Goal: Information Seeking & Learning: Learn about a topic

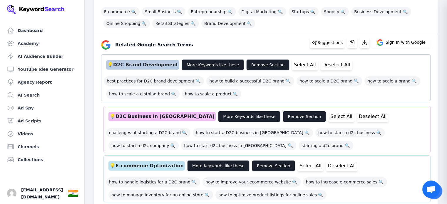
scroll to position [99, 0]
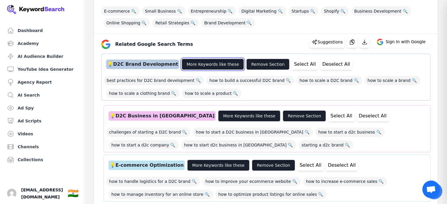
click at [214, 61] on button "More Keywords like these" at bounding box center [213, 64] width 62 height 11
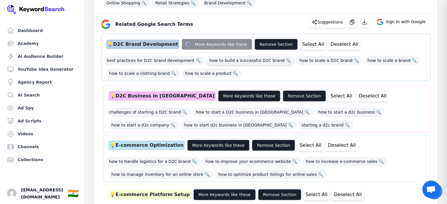
scroll to position [123, 0]
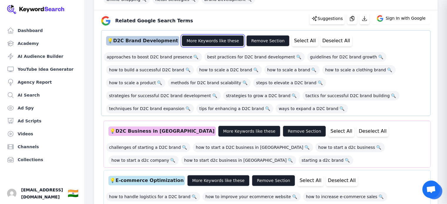
click at [205, 40] on button "More Keywords like these" at bounding box center [213, 40] width 62 height 11
click at [204, 40] on button "More Keywords like these" at bounding box center [213, 40] width 62 height 11
click at [254, 110] on div "approaches to boost D2C brand presence 🔍 best practices for D2C brand developme…" at bounding box center [266, 81] width 324 height 65
click at [206, 41] on button "More Keywords like these" at bounding box center [213, 40] width 62 height 11
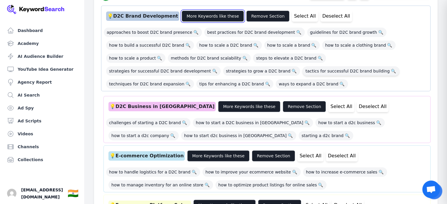
scroll to position [148, 0]
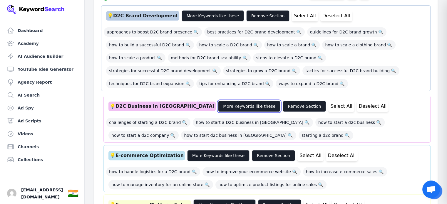
click at [218, 104] on button "More Keywords like these" at bounding box center [249, 106] width 62 height 11
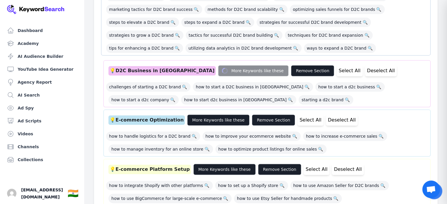
scroll to position [236, 0]
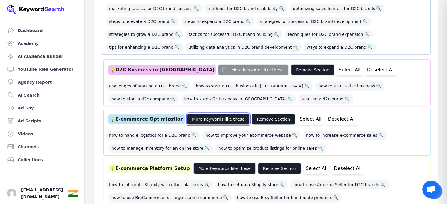
click at [198, 122] on button "More Keywords like these" at bounding box center [218, 119] width 62 height 11
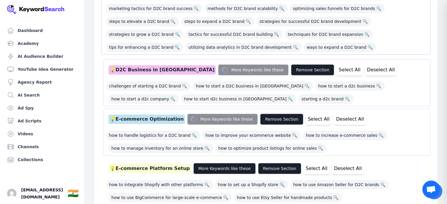
scroll to position [255, 0]
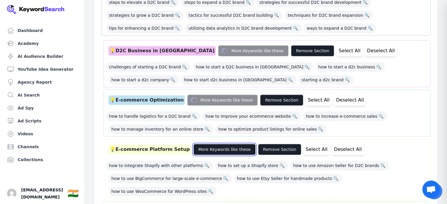
click at [211, 147] on button "More Keywords like these" at bounding box center [224, 149] width 62 height 11
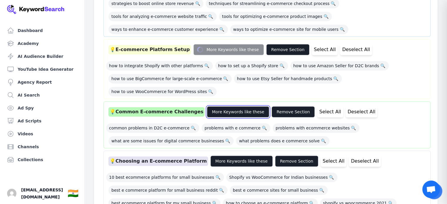
click at [223, 108] on button "More Keywords like these" at bounding box center [238, 111] width 62 height 11
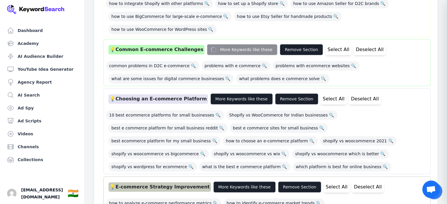
scroll to position [482, 0]
click at [226, 95] on button "More Keywords like these" at bounding box center [242, 99] width 62 height 11
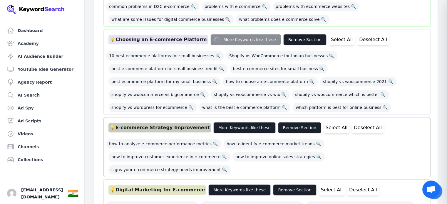
scroll to position [543, 0]
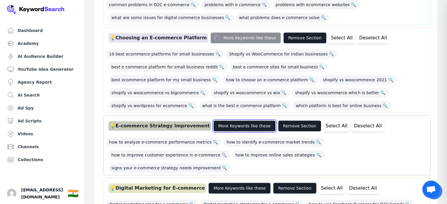
click at [228, 126] on button "More Keywords like these" at bounding box center [244, 126] width 62 height 11
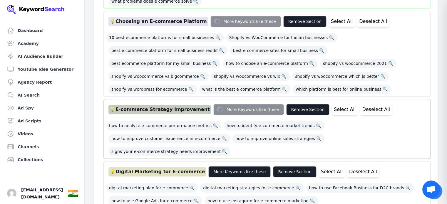
scroll to position [599, 0]
click at [228, 166] on button "More Keywords like these" at bounding box center [239, 171] width 62 height 11
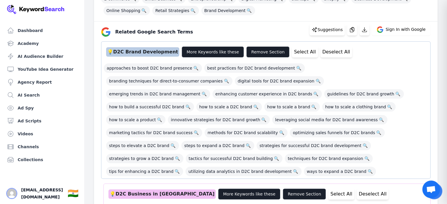
scroll to position [111, 0]
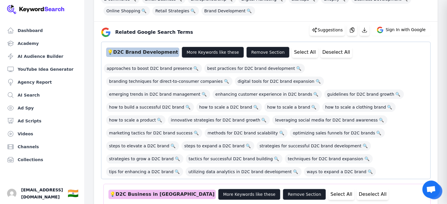
click at [118, 51] on div "💡 D2C Brand Development" at bounding box center [142, 52] width 73 height 9
drag, startPoint x: 118, startPoint y: 51, endPoint x: 157, endPoint y: 52, distance: 39.1
click at [157, 52] on div "💡 D2C Brand Development" at bounding box center [142, 52] width 73 height 9
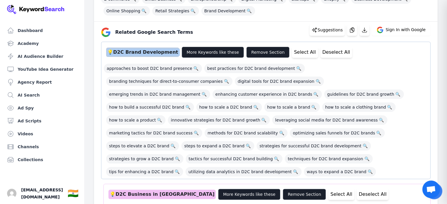
click at [157, 52] on div "💡 D2C Brand Development" at bounding box center [142, 52] width 73 height 9
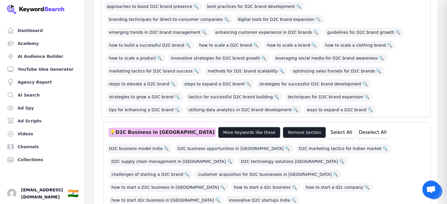
scroll to position [174, 0]
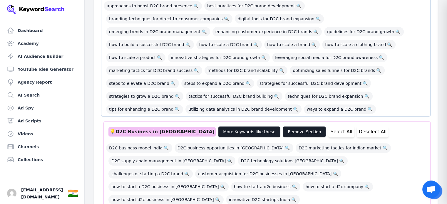
click at [139, 131] on div "💡 D2C Business in India" at bounding box center [162, 131] width 107 height 9
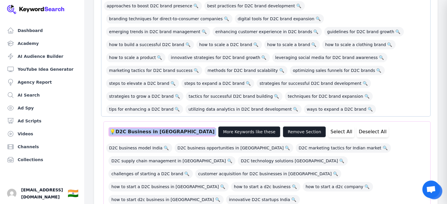
click at [139, 131] on div "💡 D2C Business in India" at bounding box center [162, 131] width 107 height 9
copy div "💡 D2C Business in India"
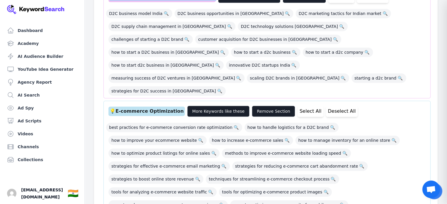
scroll to position [308, 0]
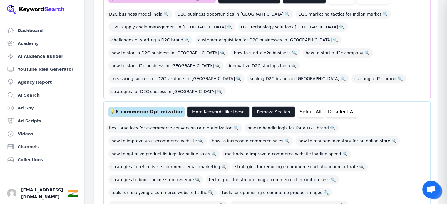
click at [143, 107] on div "💡 E-commerce Optimization" at bounding box center [147, 111] width 76 height 9
copy div "💡 E-commerce Optimization"
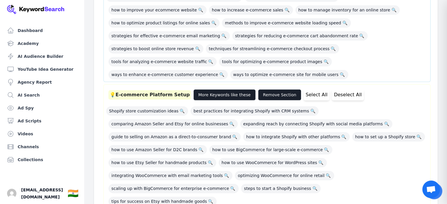
scroll to position [440, 0]
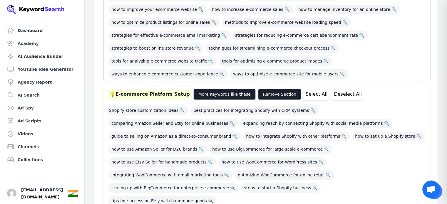
click at [146, 90] on div "💡 E-commerce Platform Setup" at bounding box center [150, 94] width 83 height 9
copy div "💡 E-commerce Platform Setup"
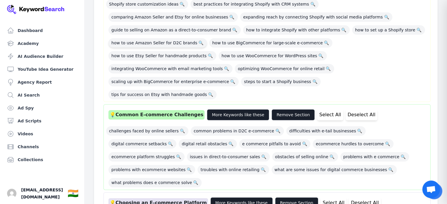
scroll to position [549, 0]
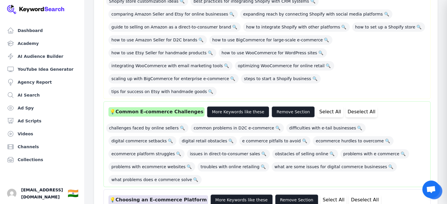
click at [147, 107] on div "💡 Common E-commerce Challenges" at bounding box center [157, 111] width 96 height 9
copy div "💡 Common E-commerce Challenges"
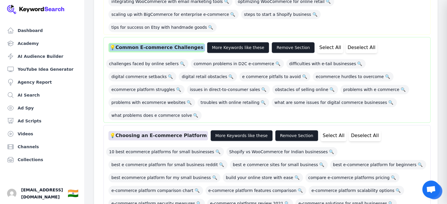
scroll to position [614, 0]
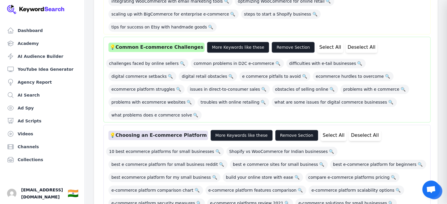
click at [135, 131] on div "💡 Choosing an E-commerce Platform" at bounding box center [159, 135] width 100 height 9
copy div "💡 Choosing an E-commerce Platform"
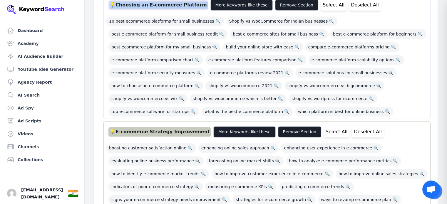
scroll to position [745, 0]
click at [155, 127] on div "💡 E-commerce Strategy Improvement" at bounding box center [160, 131] width 103 height 9
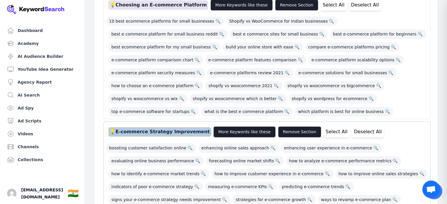
click at [155, 127] on div "💡 E-commerce Strategy Improvement" at bounding box center [160, 131] width 103 height 9
copy div "💡 E-commerce Strategy Improvement"
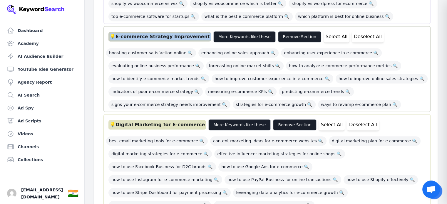
scroll to position [840, 0]
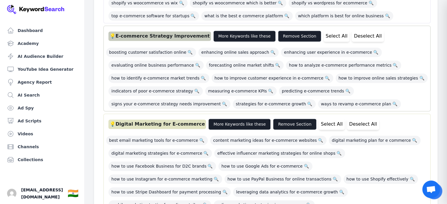
click at [147, 120] on div "💡 Digital Marketing for E-commerce" at bounding box center [158, 124] width 98 height 9
copy div "💡 Digital Marketing for E-commerce"
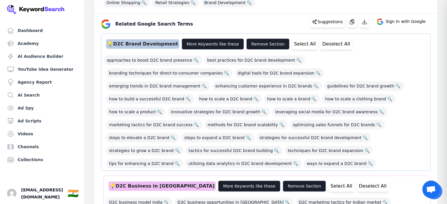
scroll to position [126, 0]
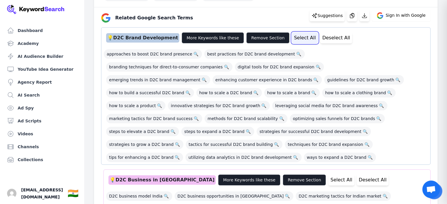
click at [292, 37] on button "Select All" at bounding box center [305, 37] width 26 height 11
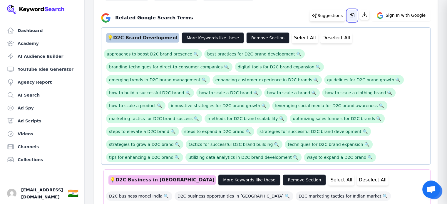
click at [355, 19] on button "button" at bounding box center [352, 16] width 10 height 12
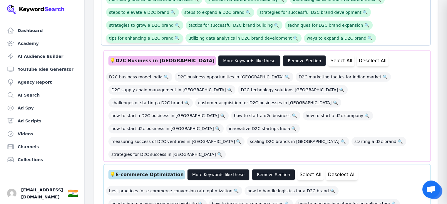
scroll to position [248, 0]
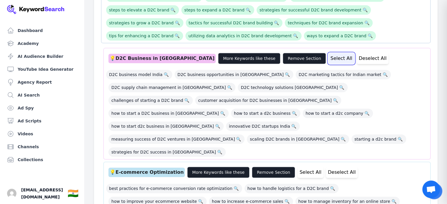
click at [328, 61] on button "Select All" at bounding box center [341, 58] width 26 height 11
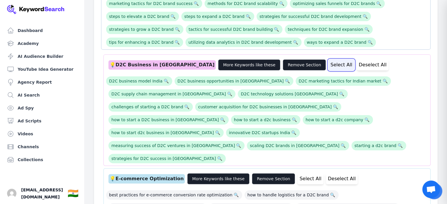
scroll to position [235, 0]
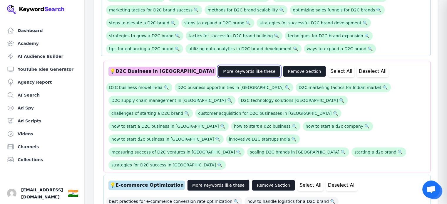
click at [218, 70] on button "More Keywords like these" at bounding box center [249, 71] width 62 height 11
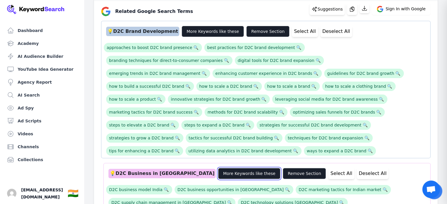
scroll to position [131, 0]
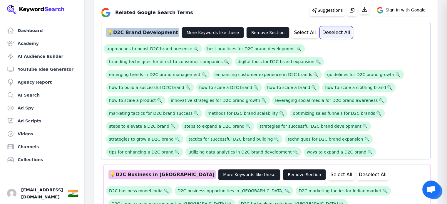
click at [328, 31] on button "Deselect All" at bounding box center [337, 32] width 32 height 11
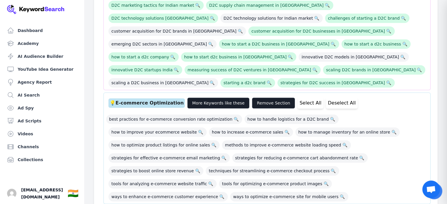
scroll to position [339, 0]
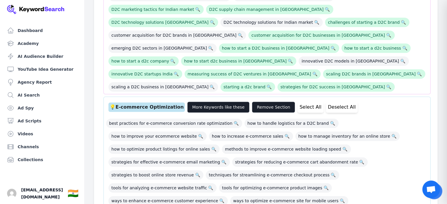
click at [211, 99] on div "💡 E-commerce Optimization More Keywords like these Remove Section Select All De…" at bounding box center [267, 107] width 322 height 16
click at [209, 102] on button "More Keywords like these" at bounding box center [218, 107] width 62 height 11
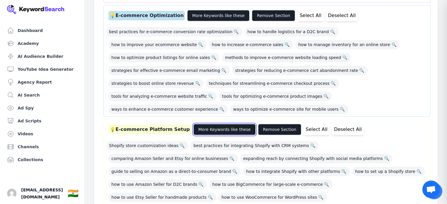
click at [227, 124] on button "More Keywords like these" at bounding box center [224, 129] width 62 height 11
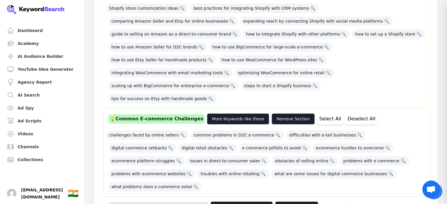
scroll to position [569, 0]
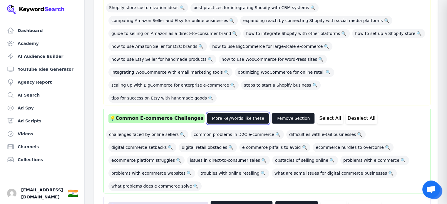
click at [229, 113] on button "More Keywords like these" at bounding box center [238, 118] width 62 height 11
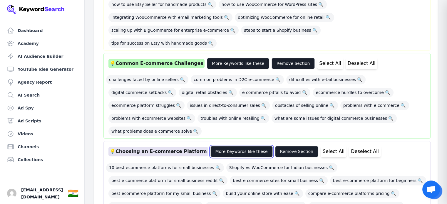
click at [230, 146] on button "More Keywords like these" at bounding box center [242, 151] width 62 height 11
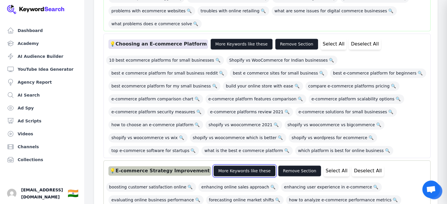
click at [232, 166] on button "More Keywords like these" at bounding box center [244, 171] width 62 height 11
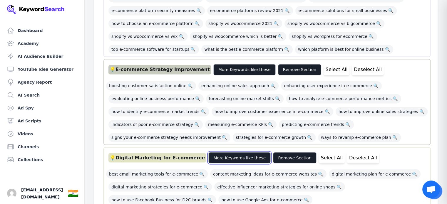
click at [232, 152] on button "More Keywords like these" at bounding box center [239, 157] width 62 height 11
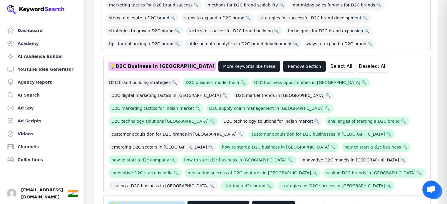
scroll to position [237, 0]
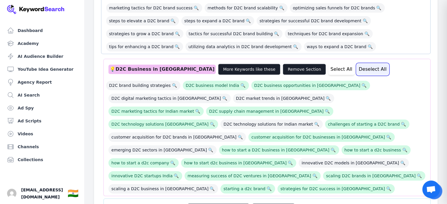
click at [357, 68] on button "Deselect All" at bounding box center [373, 69] width 32 height 11
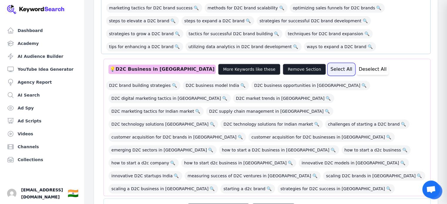
click at [328, 68] on button "Select All" at bounding box center [341, 69] width 26 height 11
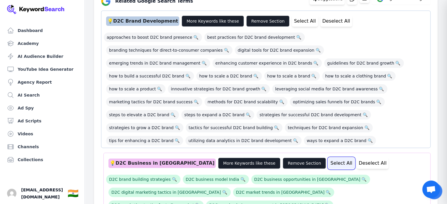
scroll to position [134, 0]
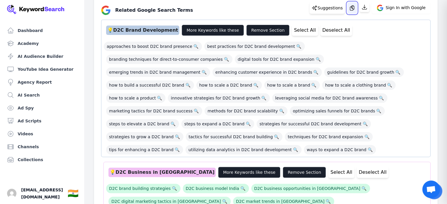
click at [354, 12] on button "button" at bounding box center [352, 8] width 10 height 12
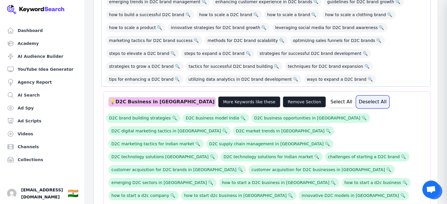
click at [357, 104] on button "Deselect All" at bounding box center [373, 101] width 32 height 11
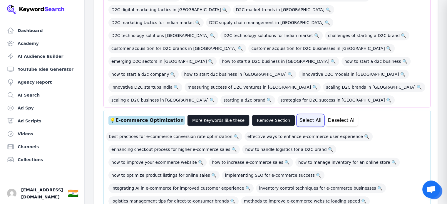
click at [299, 115] on button "Select All" at bounding box center [311, 120] width 26 height 11
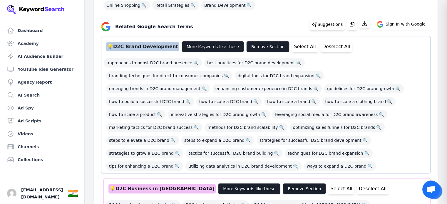
scroll to position [116, 0]
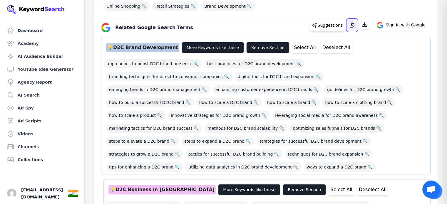
click at [351, 24] on button "button" at bounding box center [352, 25] width 10 height 12
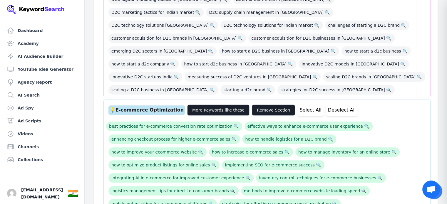
scroll to position [340, 0]
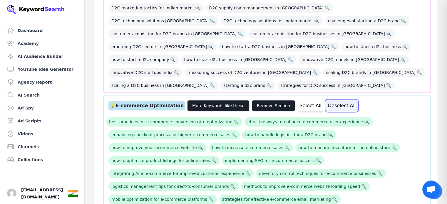
click at [326, 100] on button "Deselect All" at bounding box center [342, 105] width 32 height 11
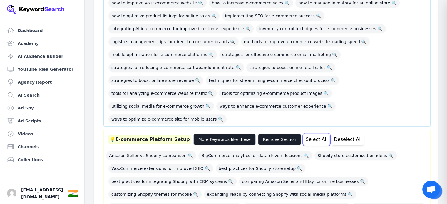
click at [305, 134] on button "Select All" at bounding box center [317, 139] width 26 height 11
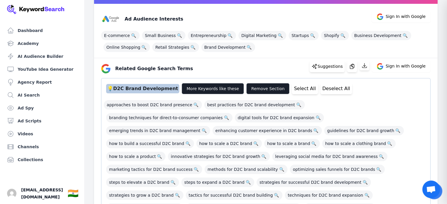
scroll to position [72, 0]
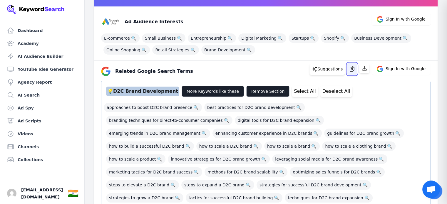
click at [355, 68] on icon "button" at bounding box center [352, 69] width 6 height 6
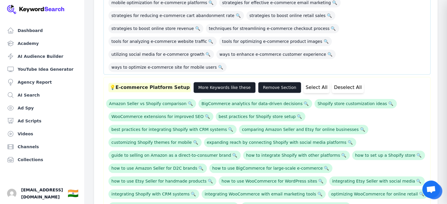
scroll to position [535, 0]
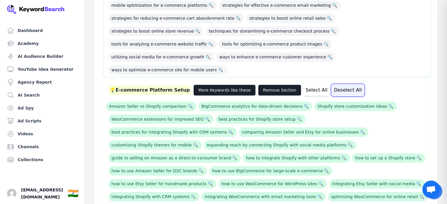
click at [337, 85] on button "Deselect All" at bounding box center [348, 90] width 32 height 11
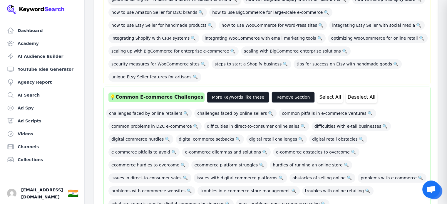
scroll to position [694, 0]
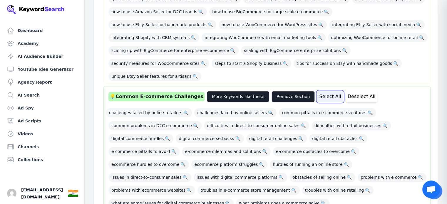
click at [317, 91] on button "Select All" at bounding box center [330, 96] width 26 height 11
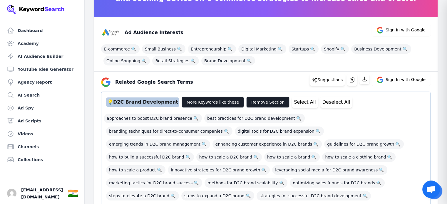
scroll to position [57, 0]
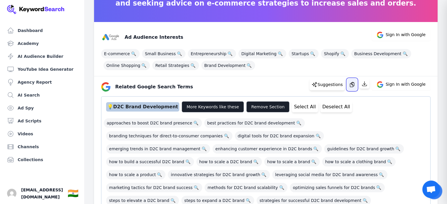
click at [354, 83] on icon "button" at bounding box center [352, 84] width 4 height 5
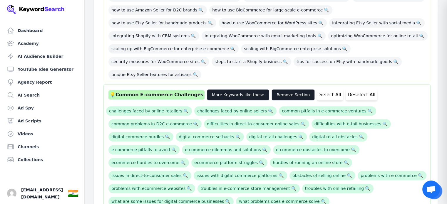
scroll to position [696, 0]
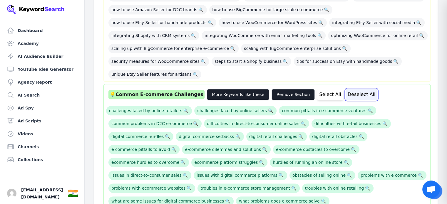
click at [346, 89] on button "Deselect All" at bounding box center [362, 94] width 32 height 11
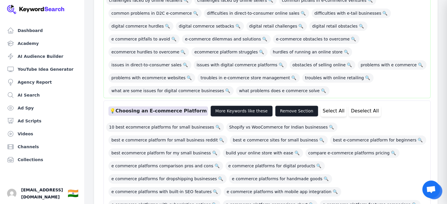
scroll to position [809, 0]
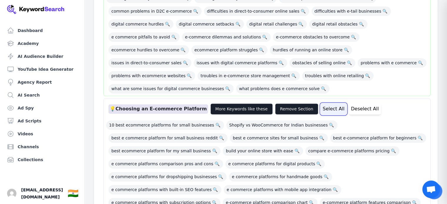
click at [322, 104] on button "Select All" at bounding box center [334, 109] width 26 height 11
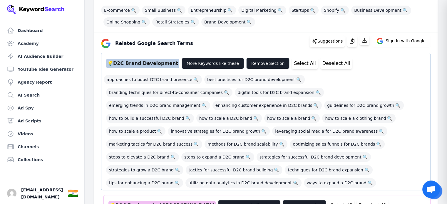
scroll to position [71, 0]
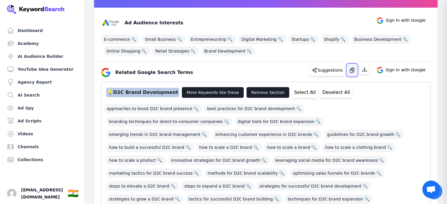
click at [357, 70] on button "button" at bounding box center [352, 70] width 10 height 12
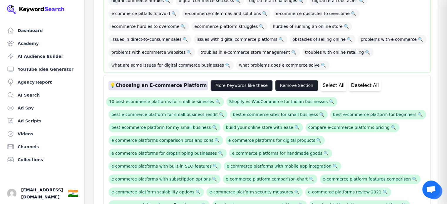
scroll to position [832, 0]
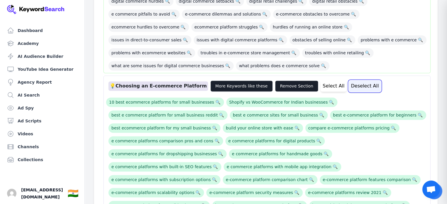
click at [349, 81] on button "Deselect All" at bounding box center [365, 86] width 32 height 11
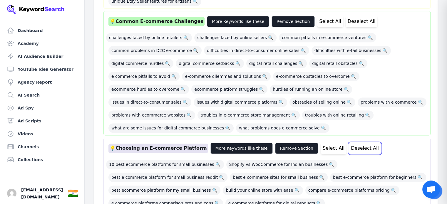
scroll to position [770, 0]
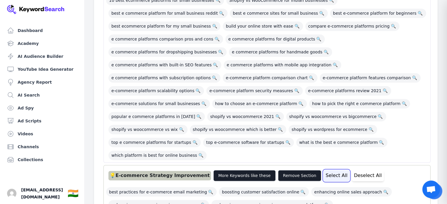
click at [326, 170] on button "Select All" at bounding box center [337, 175] width 26 height 11
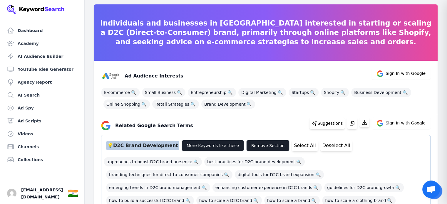
scroll to position [15, 0]
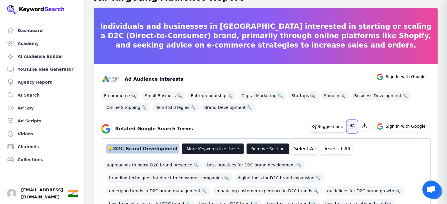
click at [355, 127] on icon "button" at bounding box center [352, 127] width 6 height 6
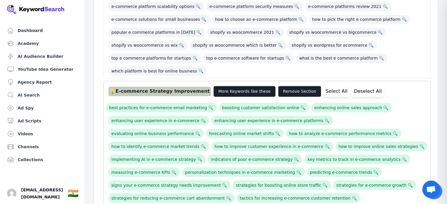
scroll to position [1019, 0]
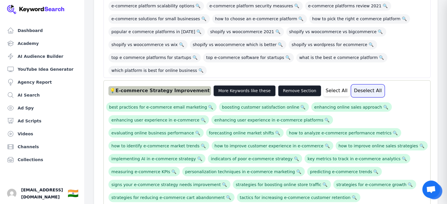
click at [352, 85] on button "Deselect All" at bounding box center [368, 90] width 32 height 11
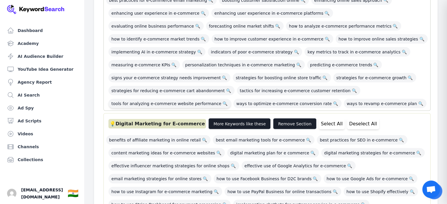
scroll to position [1130, 0]
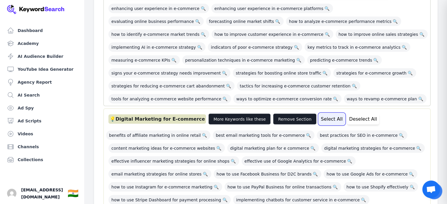
click at [319, 114] on button "Select All" at bounding box center [332, 119] width 26 height 11
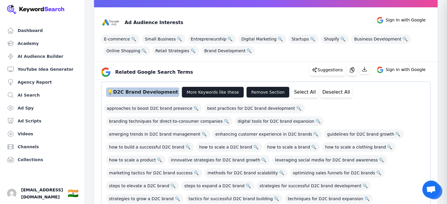
scroll to position [71, 0]
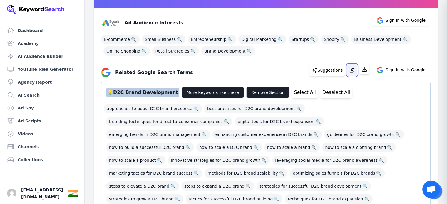
click at [353, 71] on icon "button" at bounding box center [352, 70] width 6 height 6
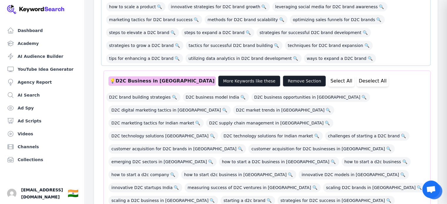
scroll to position [225, 0]
click at [138, 80] on div "💡 D2C Business in India" at bounding box center [162, 80] width 107 height 9
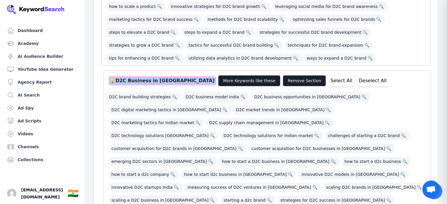
click at [138, 80] on div "💡 D2C Business in India" at bounding box center [162, 80] width 107 height 9
copy div "💡 D2C Business in India"
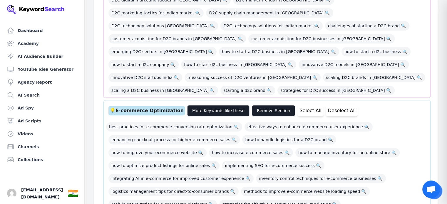
scroll to position [336, 0]
click at [144, 106] on div "💡 E-commerce Optimization" at bounding box center [147, 110] width 76 height 9
copy div "💡 E-commerce Optimization"
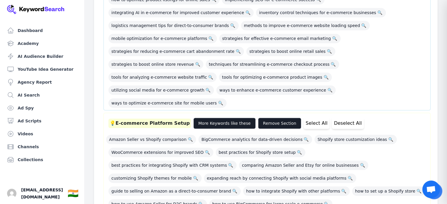
scroll to position [521, 0]
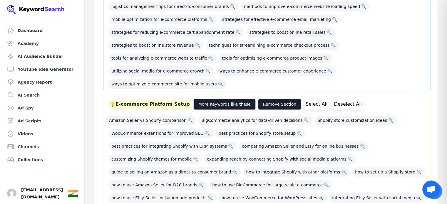
click at [140, 100] on div "💡 E-commerce Platform Setup" at bounding box center [150, 104] width 83 height 9
copy div "💡 E-commerce Platform Setup"
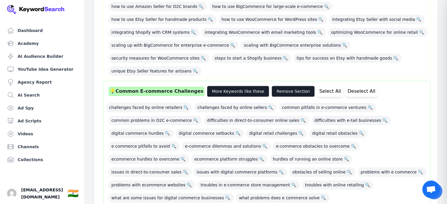
scroll to position [698, 0]
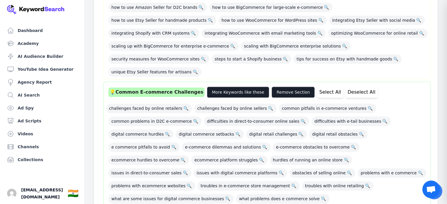
click at [152, 88] on div "💡 Common E-commerce Challenges" at bounding box center [157, 92] width 96 height 9
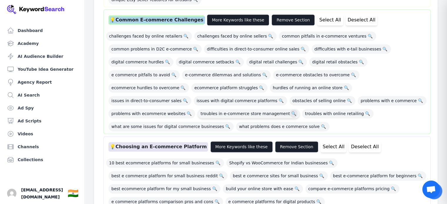
scroll to position [772, 0]
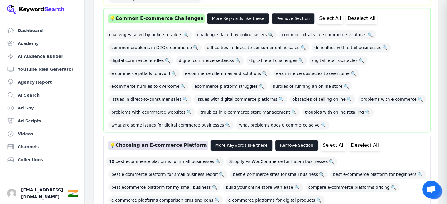
click at [146, 141] on div "💡 Choosing an E-commerce Platform" at bounding box center [159, 145] width 100 height 9
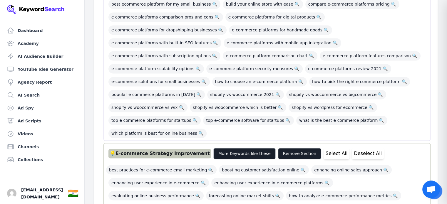
scroll to position [956, 0]
click at [148, 149] on div "💡 E-commerce Strategy Improvement" at bounding box center [160, 153] width 103 height 9
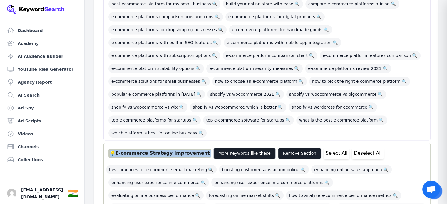
click at [148, 149] on div "💡 E-commerce Strategy Improvement" at bounding box center [160, 153] width 103 height 9
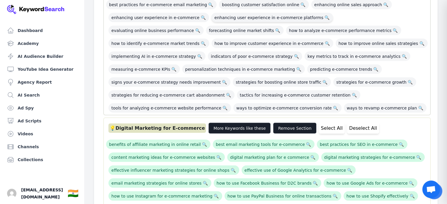
scroll to position [1120, 0]
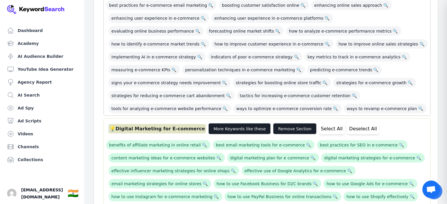
click at [152, 124] on div "💡 Digital Marketing for E-commerce" at bounding box center [158, 128] width 98 height 9
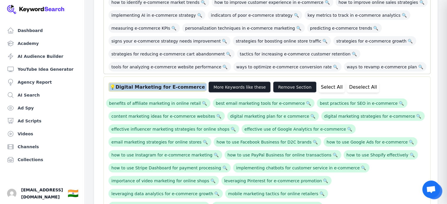
scroll to position [1163, 0]
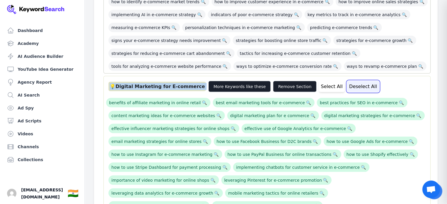
click at [347, 81] on button "Deselect All" at bounding box center [363, 86] width 32 height 11
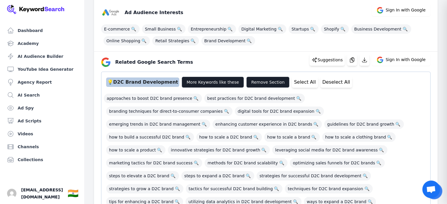
scroll to position [0, 0]
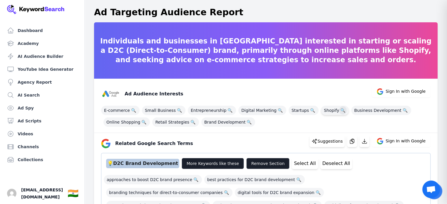
click at [339, 110] on span "🔍" at bounding box center [342, 110] width 7 height 8
click at [130, 111] on span "🔍" at bounding box center [133, 110] width 7 height 8
drag, startPoint x: 313, startPoint y: 113, endPoint x: 331, endPoint y: 112, distance: 17.9
click at [331, 112] on div "E-commerce 🔍 Small Business 🔍 Entrepreneurship 🔍 Digital Marketing 🔍 Startups 🔍…" at bounding box center [266, 116] width 330 height 24
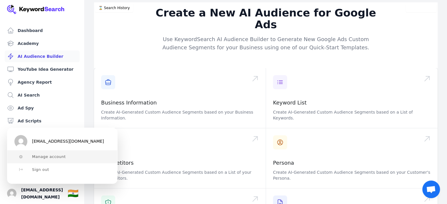
click at [34, 159] on span "Manage account" at bounding box center [49, 157] width 34 height 5
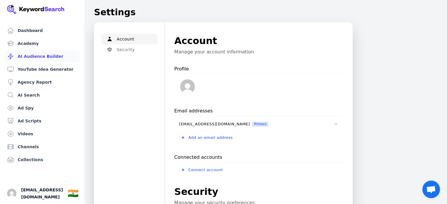
click at [27, 56] on link "AI Audience Builder" at bounding box center [42, 57] width 75 height 12
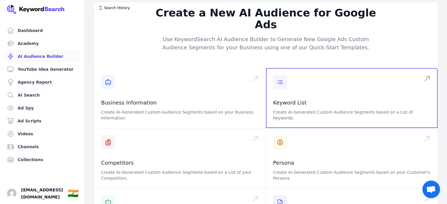
click at [266, 75] on span at bounding box center [352, 98] width 172 height 60
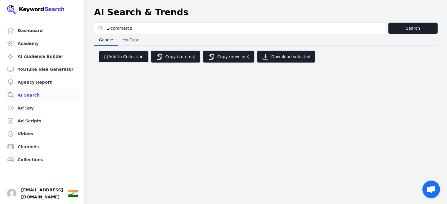
click at [132, 46] on div "Add to Collection Copy (comma) Copy (new line) Download selected" at bounding box center [266, 54] width 344 height 17
click at [132, 44] on button "YouTube YouTube" at bounding box center [131, 40] width 26 height 12
click at [109, 44] on button "Google Google" at bounding box center [106, 40] width 24 height 12
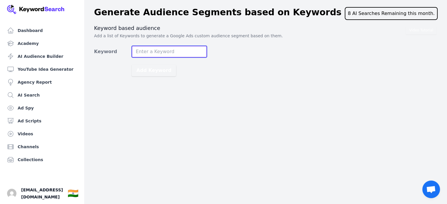
click at [151, 50] on input "Keyword" at bounding box center [169, 52] width 75 height 12
paste input "Shopify"
type input "Shopify"
click at [132, 65] on button "Add Keyword" at bounding box center [154, 71] width 44 height 12
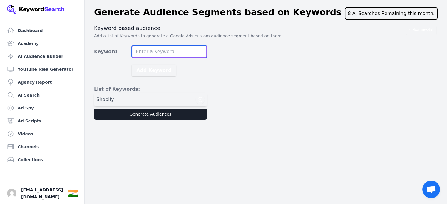
paste input "woocommerce"
type input "woocommerce"
click at [132, 65] on button "Add Keyword" at bounding box center [154, 71] width 44 height 12
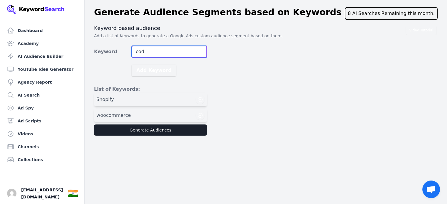
type input "cod"
click at [132, 65] on button "Add Keyword" at bounding box center [154, 71] width 44 height 12
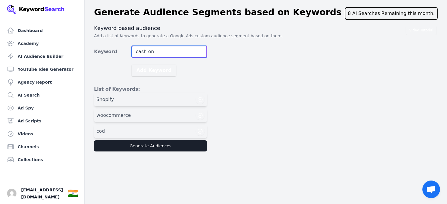
paste input "delivery"
type input "cash on delivery"
click at [132, 65] on button "Add Keyword" at bounding box center [154, 71] width 44 height 12
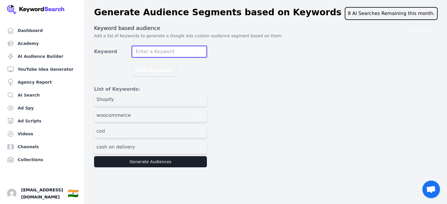
paste input "shiprocket"
type input "shiprocket"
click at [132, 65] on button "Add Keyword" at bounding box center [154, 71] width 44 height 12
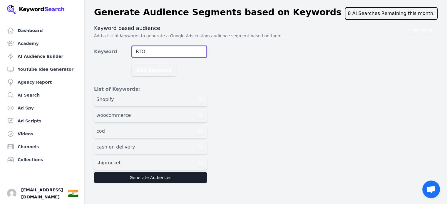
type input "RTO"
click at [132, 65] on button "Add Keyword" at bounding box center [154, 71] width 44 height 12
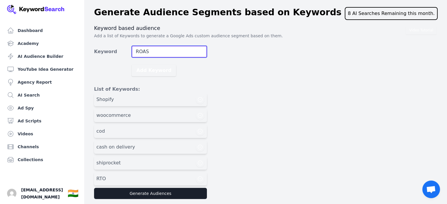
type input "ROAS"
click at [132, 65] on button "Add Keyword" at bounding box center [154, 71] width 44 height 12
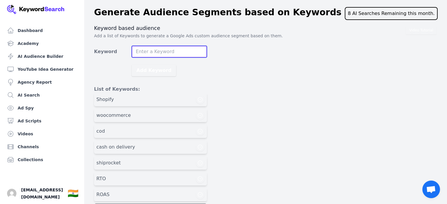
scroll to position [19, 0]
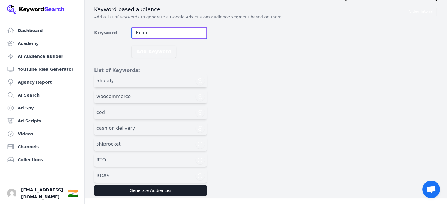
type input "Ecom"
click at [132, 46] on button "Add Keyword" at bounding box center [154, 52] width 44 height 12
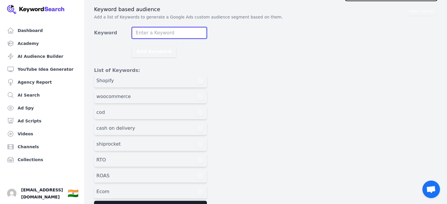
scroll to position [34, 0]
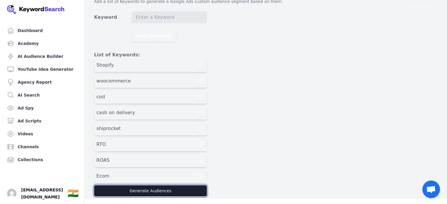
click at [161, 192] on button "Generate Audiences" at bounding box center [150, 191] width 113 height 11
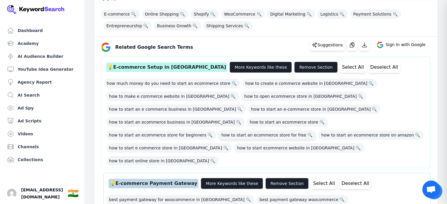
scroll to position [97, 0]
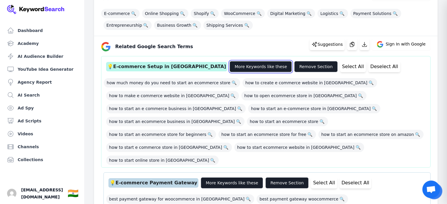
click at [230, 68] on button "More Keywords like these" at bounding box center [261, 66] width 62 height 11
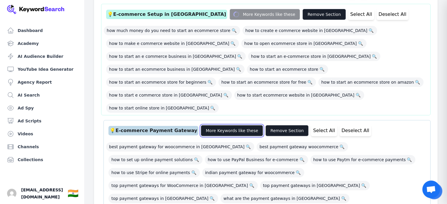
click at [220, 125] on button "More Keywords like these" at bounding box center [232, 130] width 62 height 11
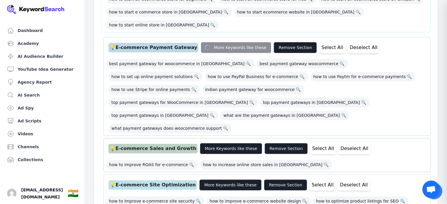
scroll to position [250, 0]
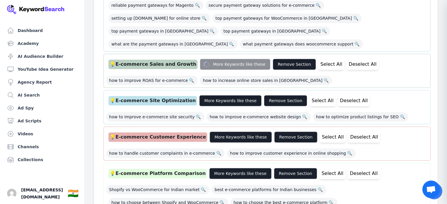
scroll to position [422, 0]
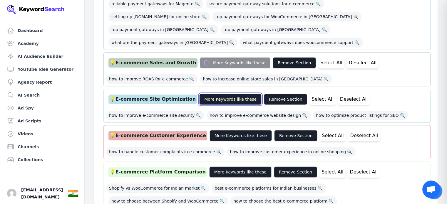
click at [229, 94] on button "More Keywords like these" at bounding box center [230, 99] width 62 height 11
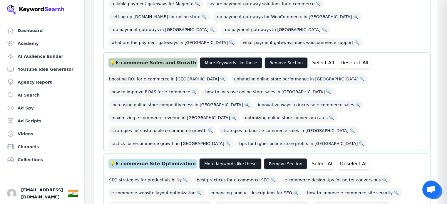
click at [228, 108] on div "💡 E-commerce Setup in India More Keywords like these Remove Section Select All …" at bounding box center [266, 195] width 330 height 929
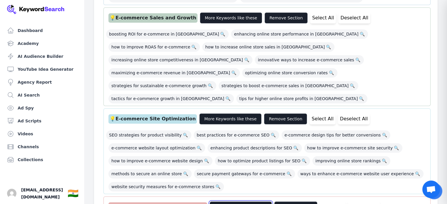
scroll to position [470, 0]
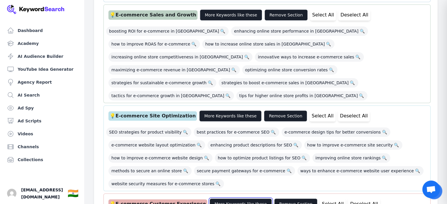
click at [230, 199] on button "More Keywords like these" at bounding box center [241, 204] width 62 height 11
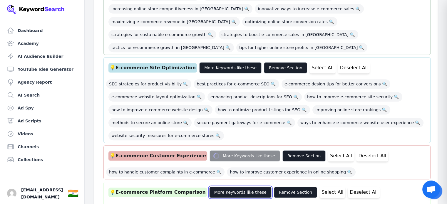
click at [231, 187] on button "More Keywords like these" at bounding box center [240, 192] width 62 height 11
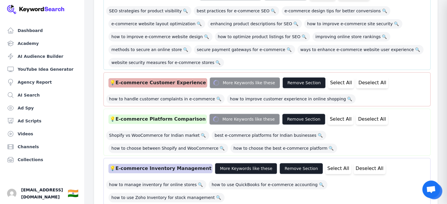
scroll to position [592, 0]
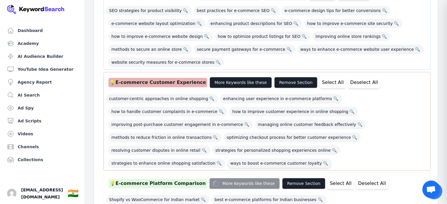
click at [235, 159] on span "ways to boost e-commerce customer loyalty 🔍" at bounding box center [280, 163] width 104 height 9
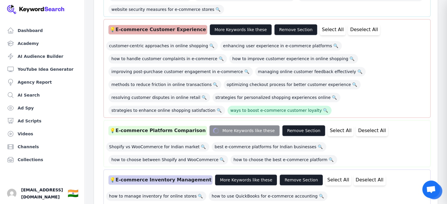
scroll to position [649, 0]
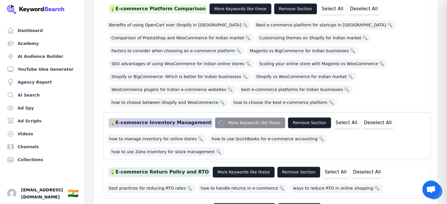
scroll to position [767, 0]
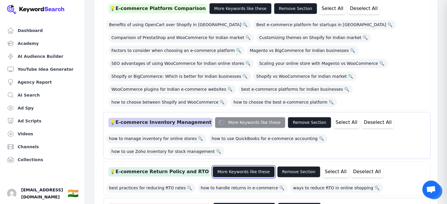
click at [243, 166] on button "More Keywords like these" at bounding box center [244, 171] width 62 height 11
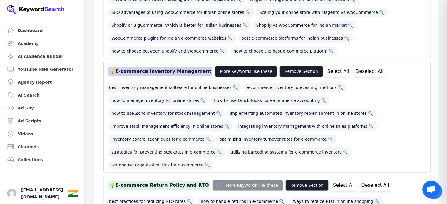
scroll to position [819, 0]
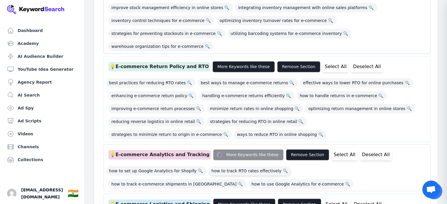
scroll to position [939, 0]
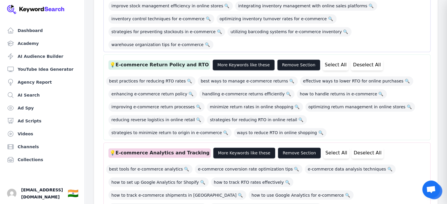
click at [246, 161] on div "best tools for e-commerce analytics 🔍 e-commerce conversion rate optimization t…" at bounding box center [267, 200] width 322 height 78
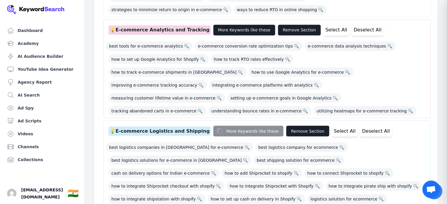
scroll to position [1062, 0]
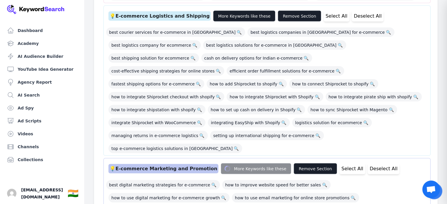
scroll to position [1216, 0]
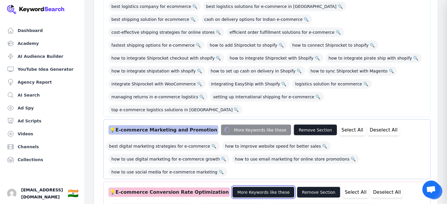
click at [248, 187] on button "More Keywords like these" at bounding box center [263, 192] width 62 height 11
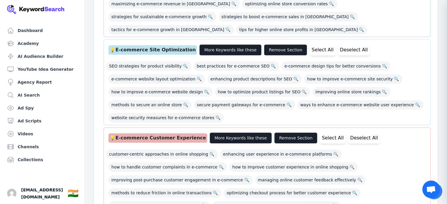
scroll to position [533, 0]
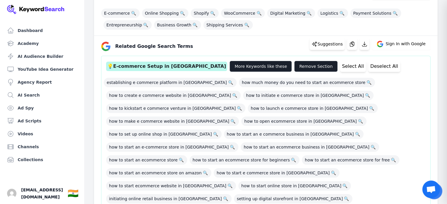
scroll to position [97, 0]
click at [338, 13] on span "🔍" at bounding box center [341, 13] width 7 height 8
click at [234, 51] on div "Related Google Search Terms Suggestions Sign In with Google" at bounding box center [263, 44] width 334 height 14
click at [243, 25] on span "🔍" at bounding box center [246, 25] width 7 height 8
click at [137, 66] on div "💡 E-commerce Setup in India" at bounding box center [166, 66] width 121 height 9
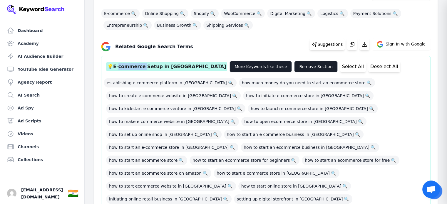
click at [137, 66] on div "💡 E-commerce Setup in India" at bounding box center [166, 66] width 121 height 9
copy div "💡 E-commerce Setup in India"
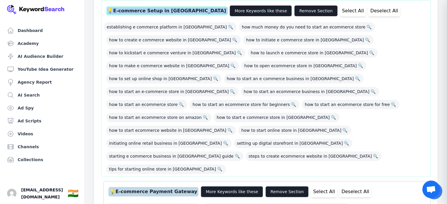
scroll to position [155, 0]
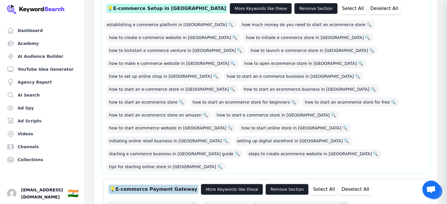
click at [151, 185] on div "💡 E-commerce Payment Gateway" at bounding box center [154, 189] width 90 height 9
copy div "💡 E-commerce Payment Gateway"
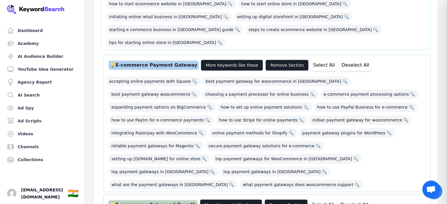
scroll to position [281, 0]
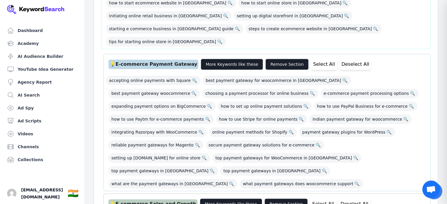
click at [141, 200] on div "💡 E-commerce Sales and Growth" at bounding box center [153, 204] width 89 height 9
copy div "💡 E-commerce Sales and Growth"
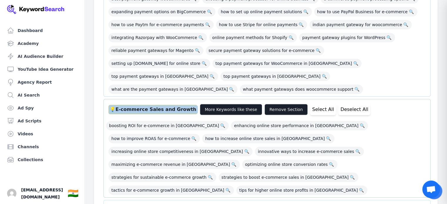
scroll to position [375, 0]
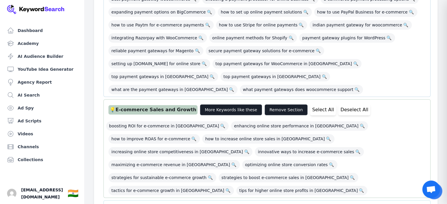
copy div "💡 E-commerce Site Optimization"
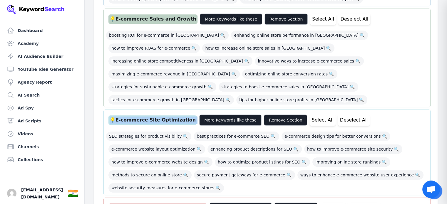
scroll to position [466, 0]
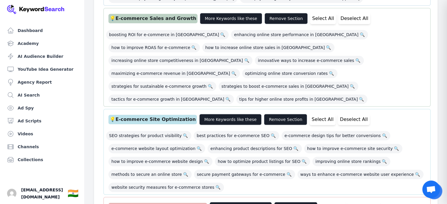
click at [159, 203] on div "💡 E-commerce Customer Experience" at bounding box center [158, 207] width 99 height 9
copy div "💡 E-commerce Customer Experience"
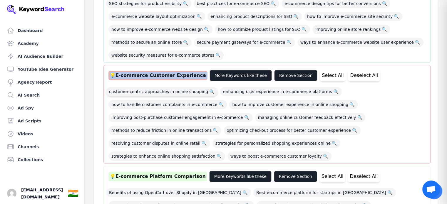
scroll to position [610, 0]
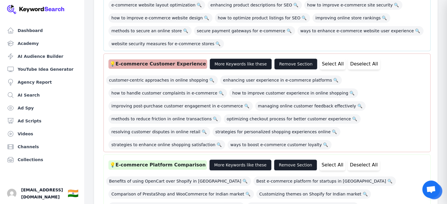
click at [158, 161] on div "💡 E-commerce Platform Comparison" at bounding box center [158, 165] width 99 height 9
copy div "💡 E-commerce Platform Comparison"
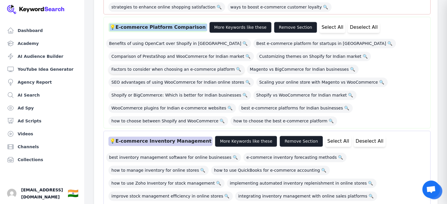
scroll to position [748, 0]
click at [148, 137] on div "💡 E-commerce Inventory Management" at bounding box center [161, 141] width 104 height 9
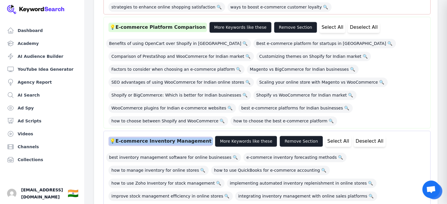
click at [148, 137] on div "💡 E-commerce Inventory Management" at bounding box center [161, 141] width 104 height 9
copy div "💡 E-commerce Inventory Management"
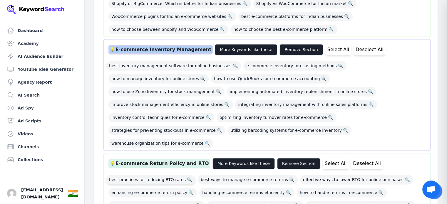
scroll to position [840, 0]
click at [148, 159] on div "💡 E-commerce Return Policy and RTO" at bounding box center [160, 163] width 102 height 9
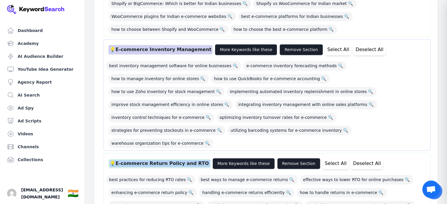
click at [148, 159] on div "💡 E-commerce Return Policy and RTO" at bounding box center [160, 163] width 102 height 9
copy div "💡 E-commerce Return Policy and RTO"
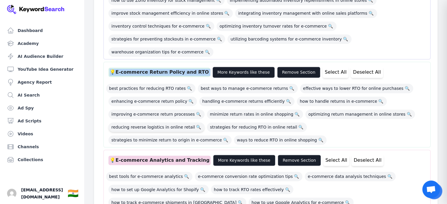
scroll to position [933, 0]
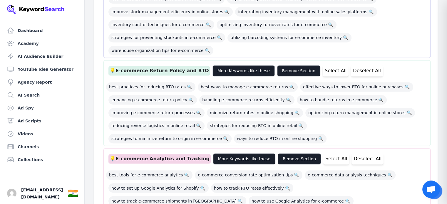
click at [159, 154] on div "💡 E-commerce Analytics and Tracking" at bounding box center [160, 158] width 102 height 9
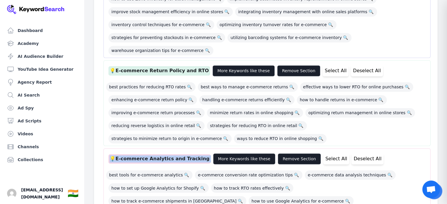
click at [159, 154] on div "💡 E-commerce Analytics and Tracking" at bounding box center [160, 158] width 102 height 9
copy div "💡 E-commerce Analytics and Tracking"
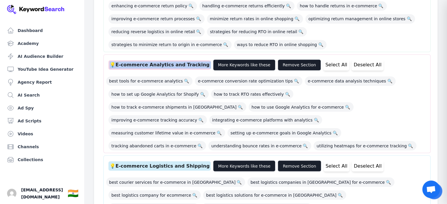
scroll to position [1028, 0]
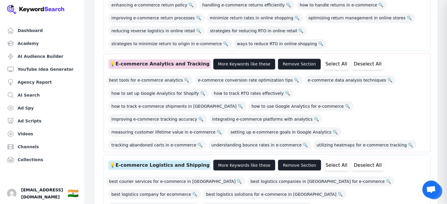
click at [158, 161] on div "💡 E-commerce Logistics and Shipping" at bounding box center [160, 165] width 102 height 9
copy div "💡 E-commerce Logistics and Shipping"
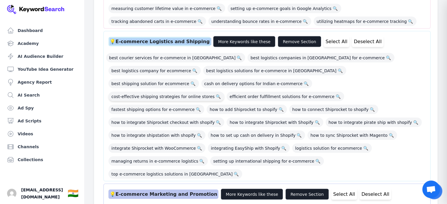
scroll to position [1152, 0]
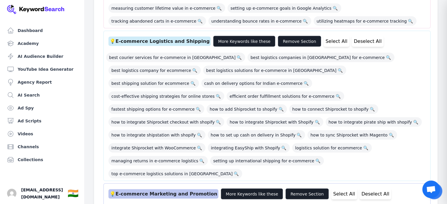
click at [156, 190] on div "💡 E-commerce Marketing and Promotion" at bounding box center [164, 194] width 110 height 9
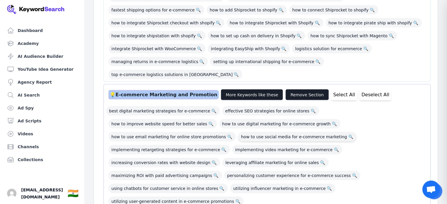
scroll to position [1251, 0]
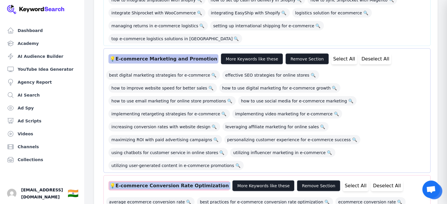
scroll to position [1287, 0]
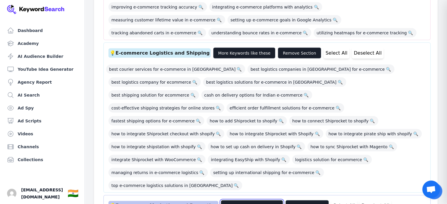
click at [248, 201] on button "More Keywords like these" at bounding box center [252, 206] width 62 height 11
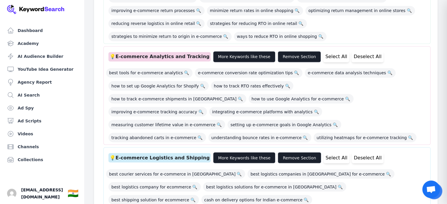
scroll to position [1033, 0]
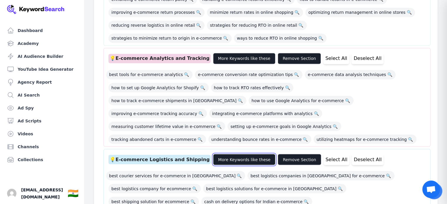
click at [241, 154] on button "More Keywords like these" at bounding box center [244, 159] width 62 height 11
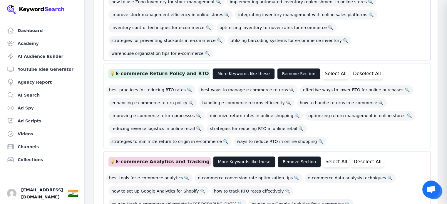
scroll to position [929, 0]
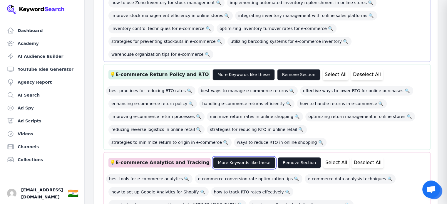
click at [236, 157] on button "More Keywords like these" at bounding box center [244, 162] width 62 height 11
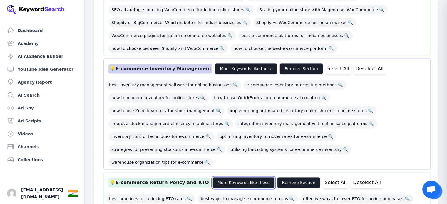
click at [229, 177] on button "More Keywords like these" at bounding box center [244, 182] width 62 height 11
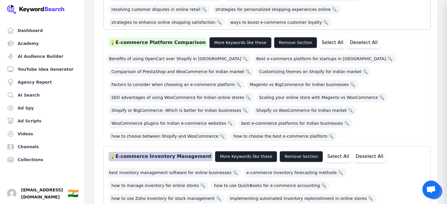
scroll to position [730, 0]
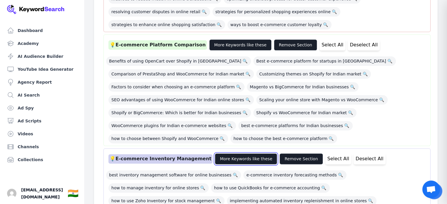
click at [236, 154] on button "More Keywords like these" at bounding box center [246, 159] width 62 height 11
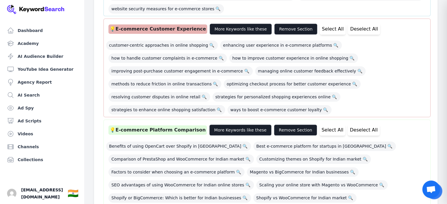
scroll to position [645, 0]
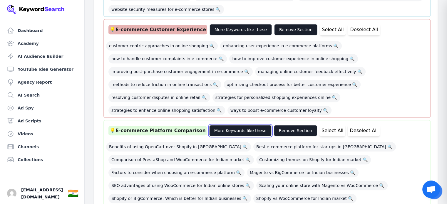
click at [232, 125] on button "More Keywords like these" at bounding box center [240, 130] width 62 height 11
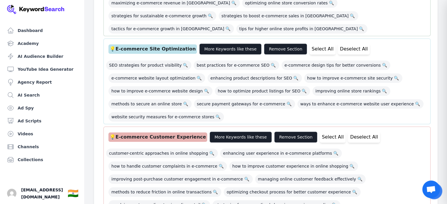
scroll to position [536, 0]
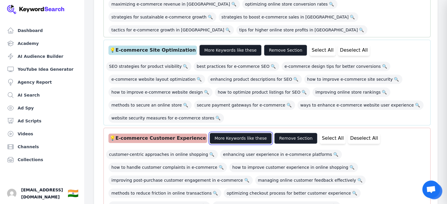
click at [229, 133] on button "More Keywords like these" at bounding box center [241, 138] width 62 height 11
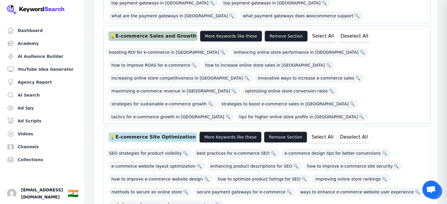
scroll to position [446, 0]
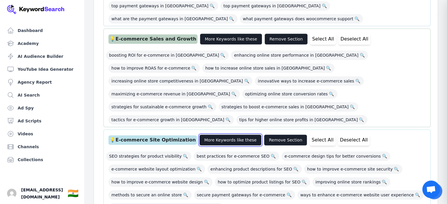
click at [226, 135] on button "More Keywords like these" at bounding box center [230, 140] width 62 height 11
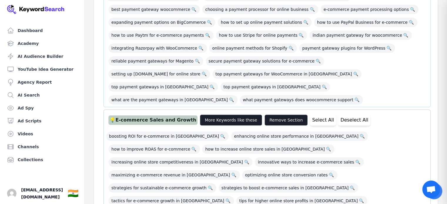
scroll to position [364, 0]
click at [221, 115] on button "More Keywords like these" at bounding box center [231, 120] width 62 height 11
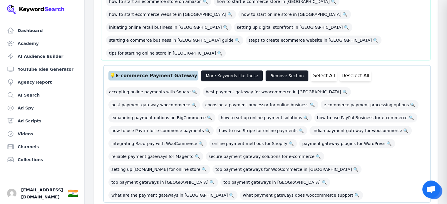
scroll to position [268, 0]
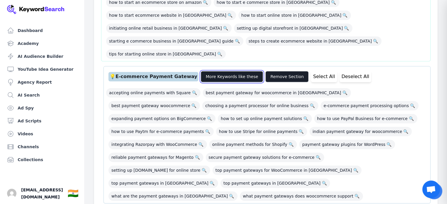
click at [223, 71] on button "More Keywords like these" at bounding box center [232, 76] width 62 height 11
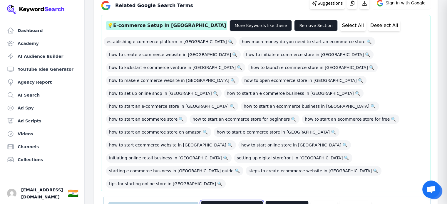
scroll to position [135, 0]
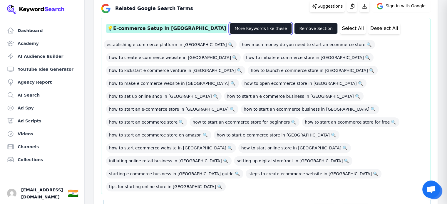
click at [230, 29] on button "More Keywords like these" at bounding box center [261, 28] width 62 height 11
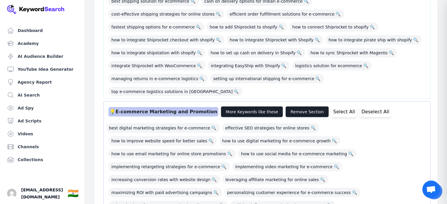
scroll to position [1414, 0]
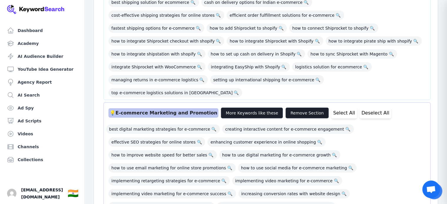
scroll to position [1404, 0]
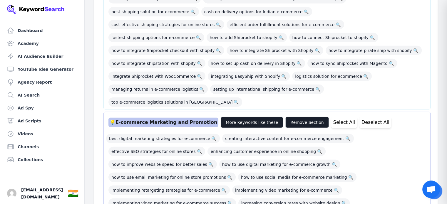
click at [204, 131] on div "best digital marketing strategies for e-commerce 🔍 creating interactive content…" at bounding box center [267, 208] width 322 height 155
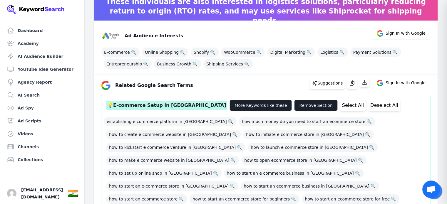
scroll to position [59, 0]
click at [354, 87] on button "button" at bounding box center [352, 83] width 10 height 12
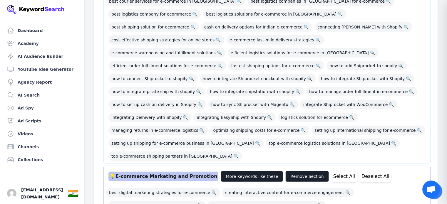
scroll to position [1699, 0]
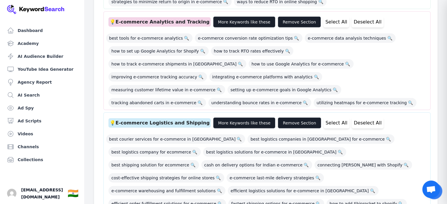
scroll to position [1561, 0]
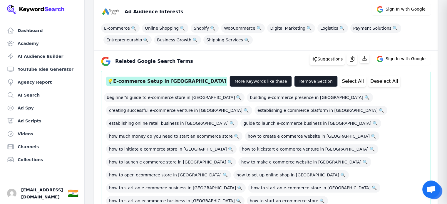
scroll to position [84, 0]
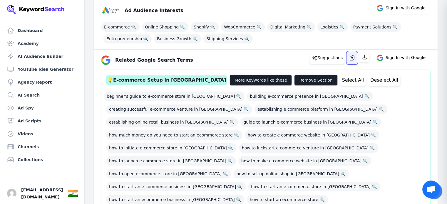
click at [353, 62] on button "button" at bounding box center [352, 58] width 10 height 12
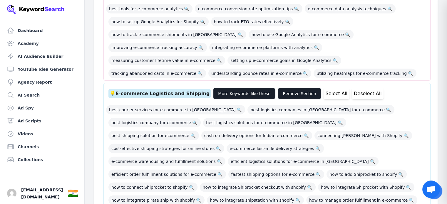
scroll to position [1556, 0]
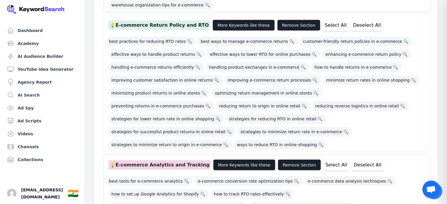
scroll to position [1417, 0]
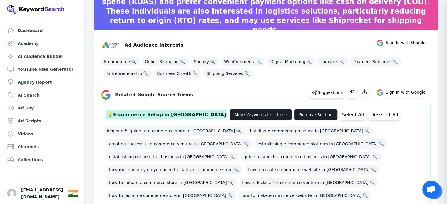
scroll to position [48, 0]
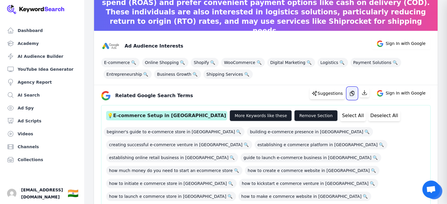
click at [353, 96] on icon "button" at bounding box center [352, 93] width 4 height 5
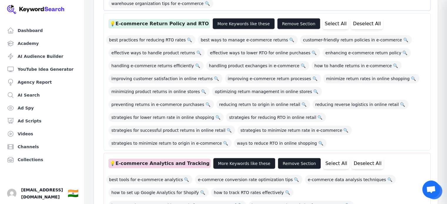
scroll to position [1417, 0]
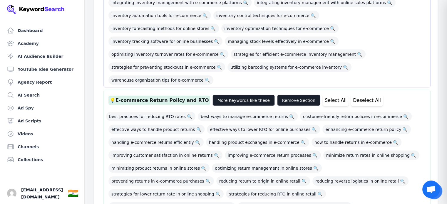
scroll to position [1309, 0]
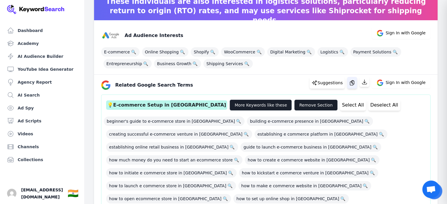
scroll to position [58, 0]
click at [355, 83] on icon "button" at bounding box center [352, 83] width 6 height 6
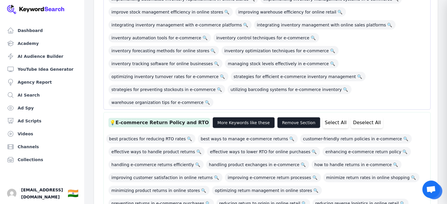
scroll to position [1319, 0]
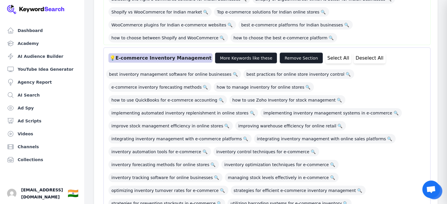
scroll to position [1206, 0]
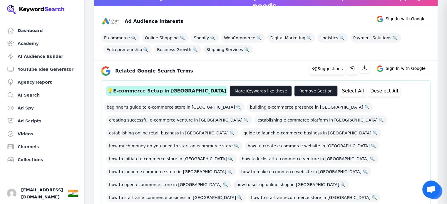
scroll to position [23, 0]
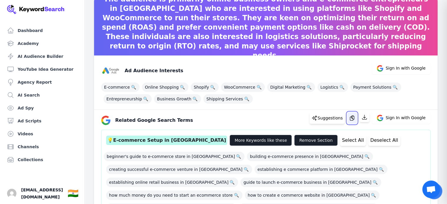
click at [354, 119] on icon "button" at bounding box center [352, 118] width 4 height 5
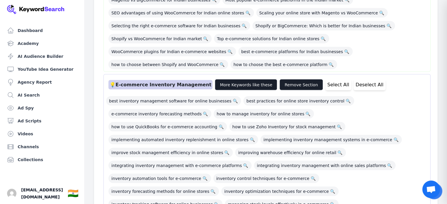
scroll to position [1180, 0]
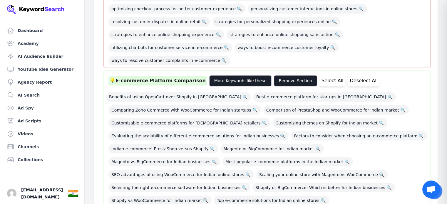
scroll to position [1016, 0]
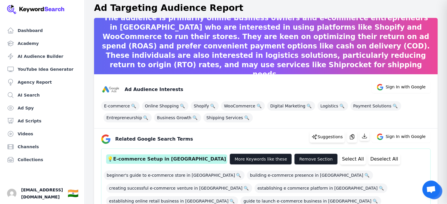
scroll to position [0, 0]
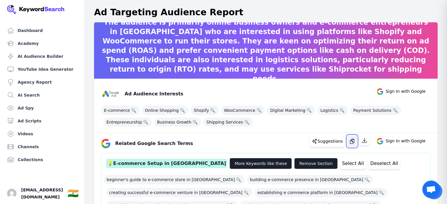
click at [351, 141] on button "button" at bounding box center [352, 142] width 10 height 12
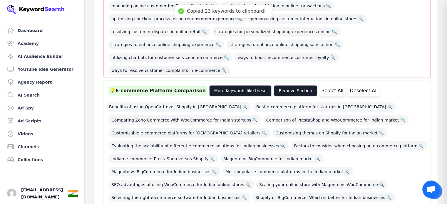
scroll to position [1008, 0]
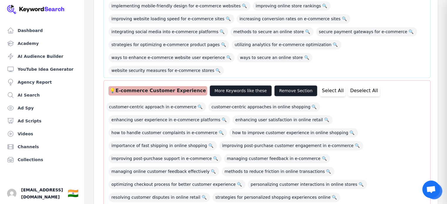
scroll to position [840, 0]
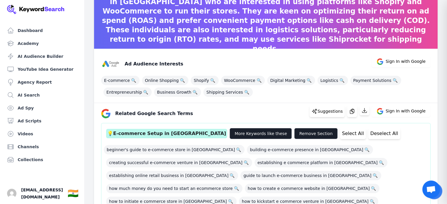
scroll to position [30, 0]
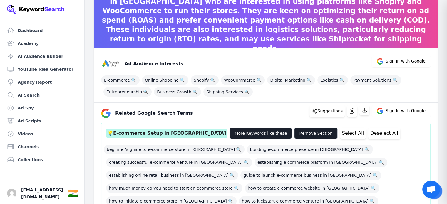
click at [356, 104] on div "Related Google Search Terms Suggestions Sign In with Google" at bounding box center [263, 111] width 334 height 14
click at [355, 108] on icon "button" at bounding box center [352, 111] width 6 height 6
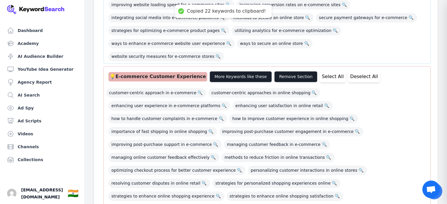
scroll to position [861, 0]
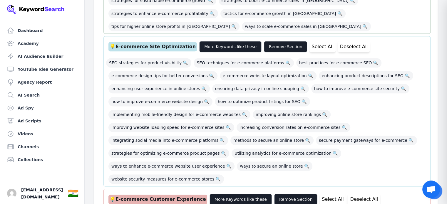
scroll to position [726, 0]
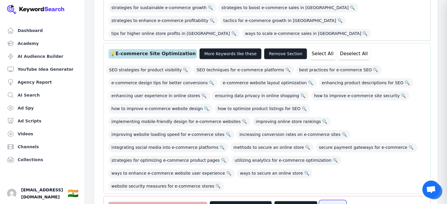
click at [322, 201] on button "Select All" at bounding box center [333, 206] width 26 height 11
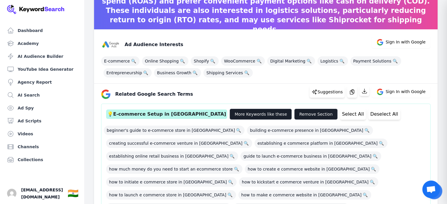
scroll to position [26, 0]
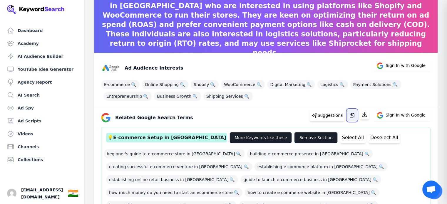
click at [355, 115] on icon "button" at bounding box center [352, 116] width 6 height 6
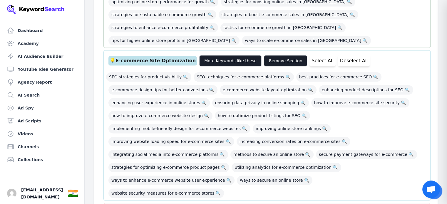
scroll to position [719, 0]
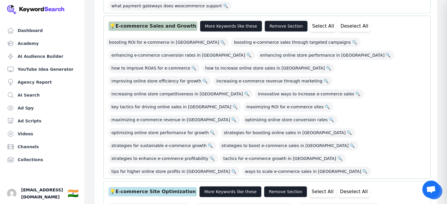
scroll to position [585, 0]
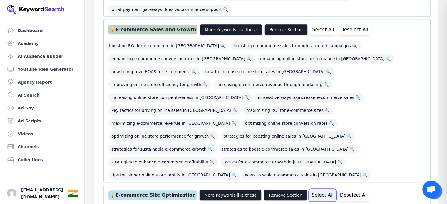
click at [311, 190] on button "Select All" at bounding box center [323, 195] width 26 height 11
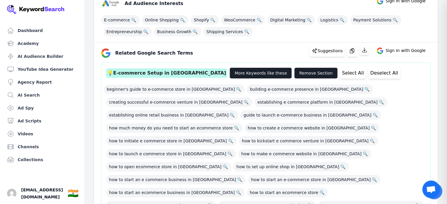
scroll to position [91, 0]
click at [355, 51] on icon "button" at bounding box center [352, 51] width 6 height 6
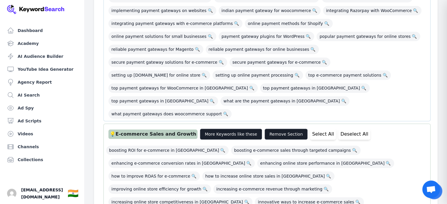
scroll to position [480, 0]
click at [316, 129] on button "Select All" at bounding box center [323, 134] width 26 height 11
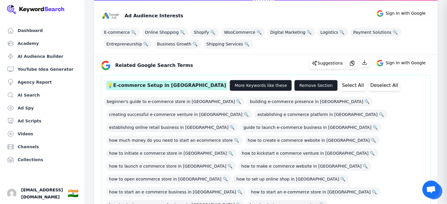
scroll to position [78, 0]
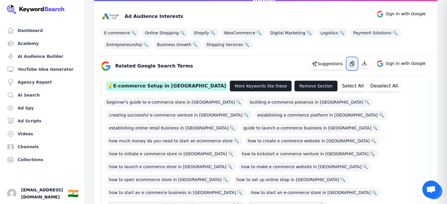
click at [355, 62] on icon "button" at bounding box center [352, 64] width 6 height 6
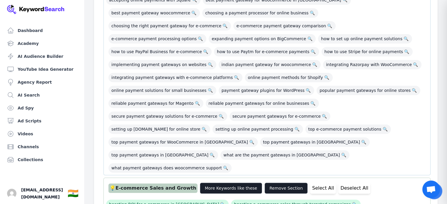
scroll to position [423, 0]
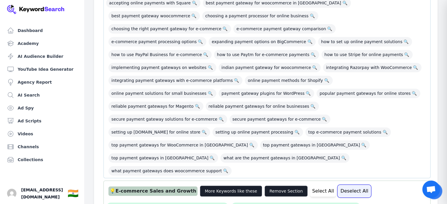
click at [338, 186] on button "Deselect All" at bounding box center [354, 191] width 32 height 11
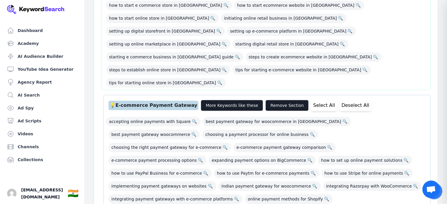
scroll to position [302, 0]
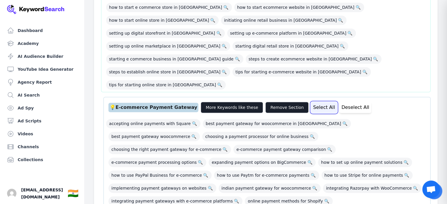
click at [312, 102] on button "Select All" at bounding box center [324, 107] width 26 height 11
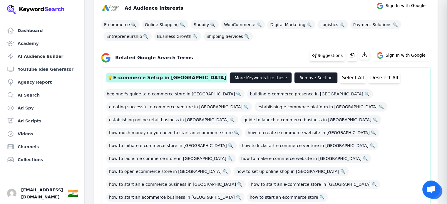
scroll to position [80, 0]
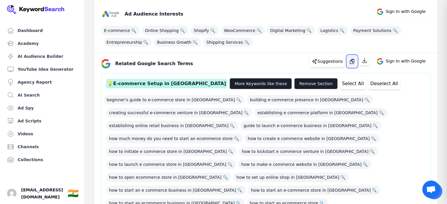
click at [357, 62] on button "button" at bounding box center [352, 62] width 10 height 12
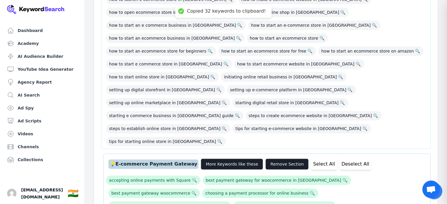
scroll to position [246, 0]
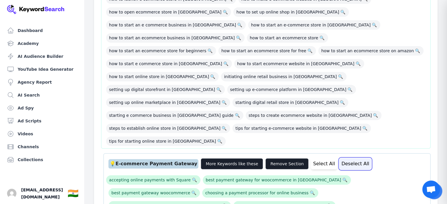
click at [340, 159] on button "Deselect All" at bounding box center [356, 164] width 32 height 11
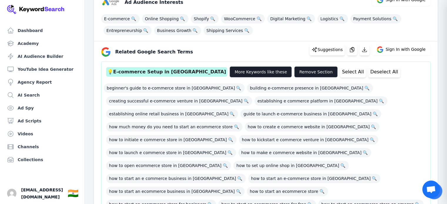
scroll to position [92, 0]
click at [340, 72] on button "Select All" at bounding box center [353, 71] width 26 height 11
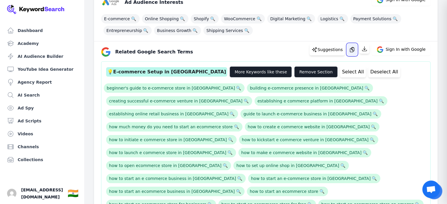
click at [354, 48] on icon "button" at bounding box center [352, 49] width 4 height 5
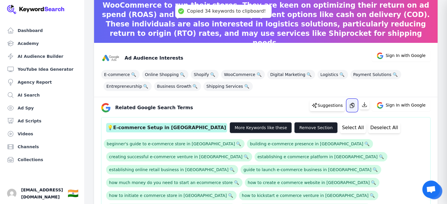
scroll to position [35, 0]
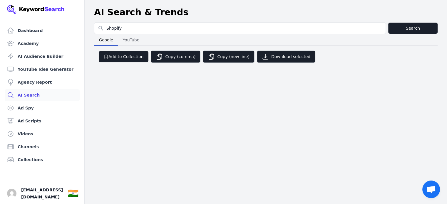
select select "50"
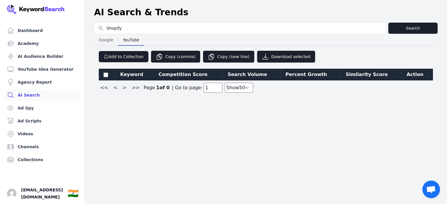
click at [122, 39] on span "YouTube" at bounding box center [131, 40] width 21 height 8
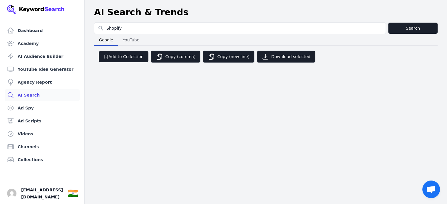
click at [111, 38] on span "Google" at bounding box center [105, 40] width 19 height 8
click at [151, 40] on div "Google Google YouTube YouTube" at bounding box center [266, 40] width 344 height 12
select select "50"
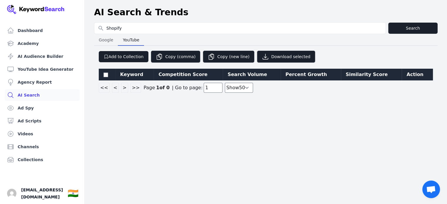
click at [133, 40] on span "YouTube" at bounding box center [131, 40] width 21 height 8
